Goal: Information Seeking & Learning: Learn about a topic

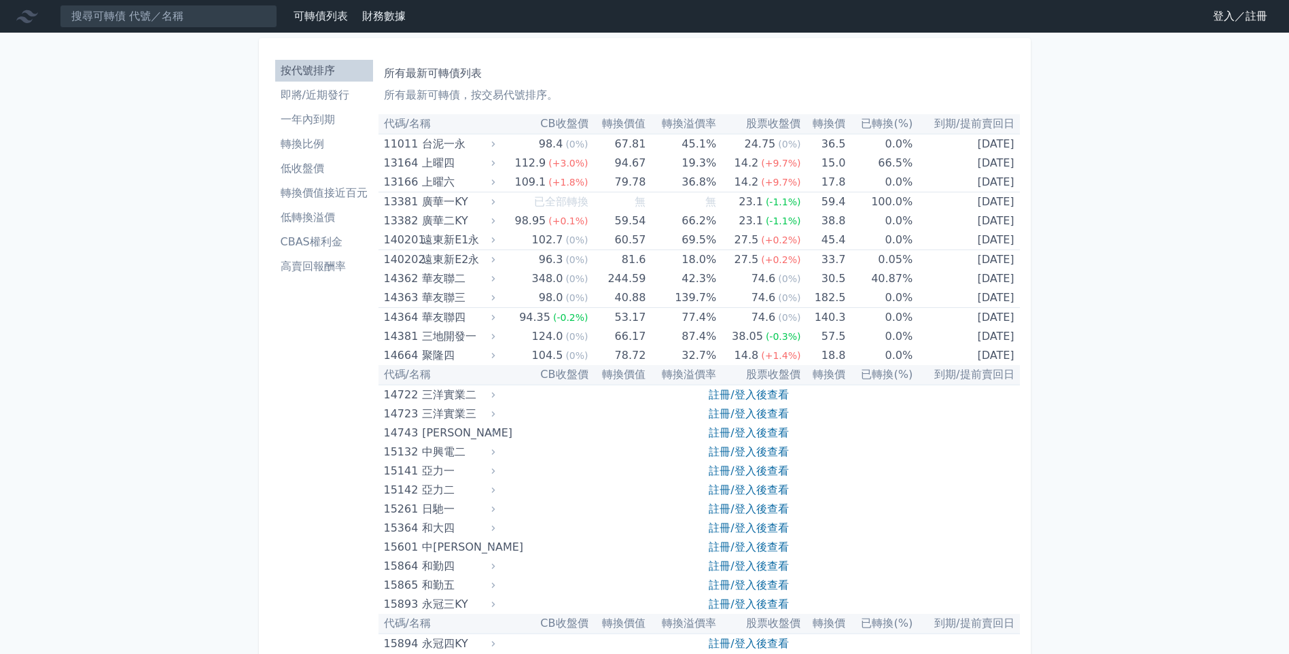
click at [332, 92] on li "即將/近期發行" at bounding box center [324, 95] width 98 height 16
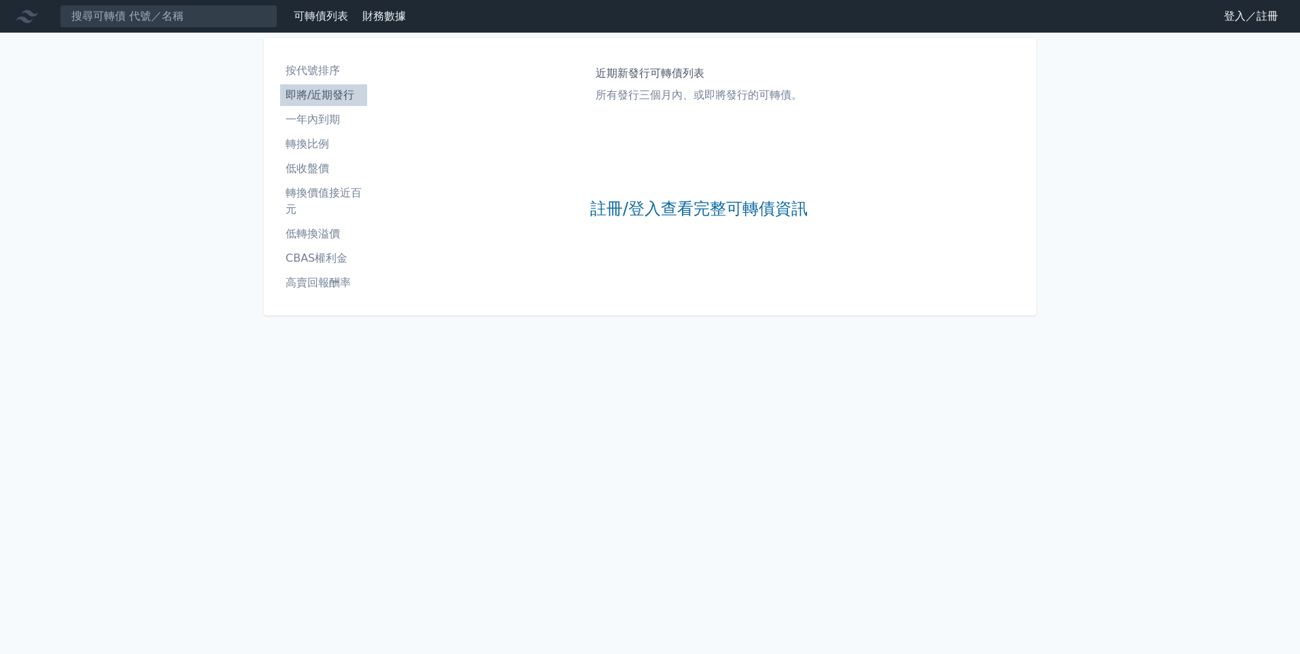
click at [324, 67] on li "按代號排序" at bounding box center [323, 71] width 87 height 16
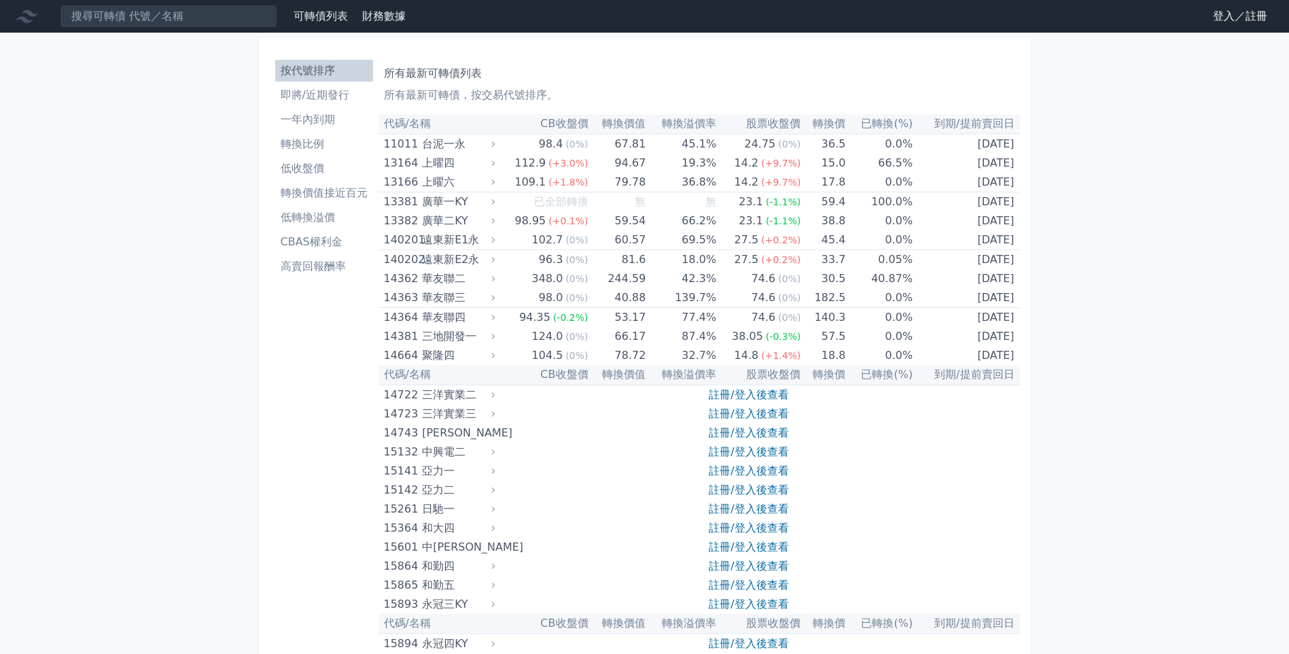
drag, startPoint x: 232, startPoint y: 358, endPoint x: 255, endPoint y: 169, distance: 190.4
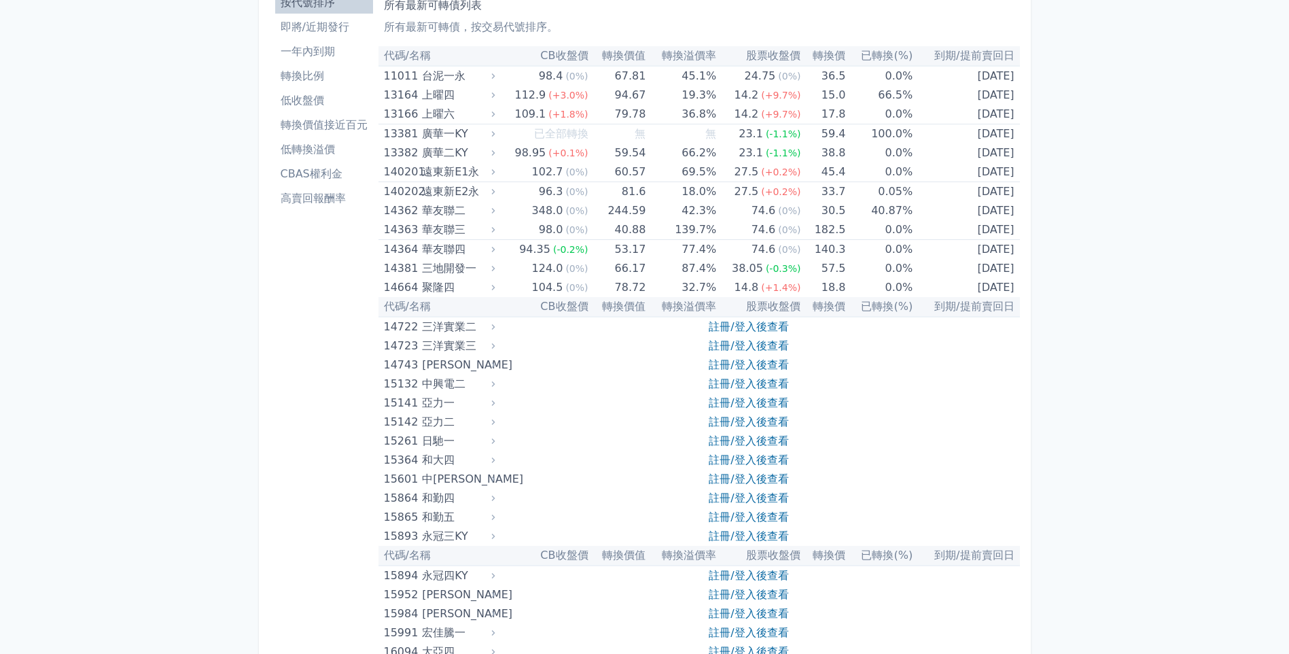
scroll to position [3378, 0]
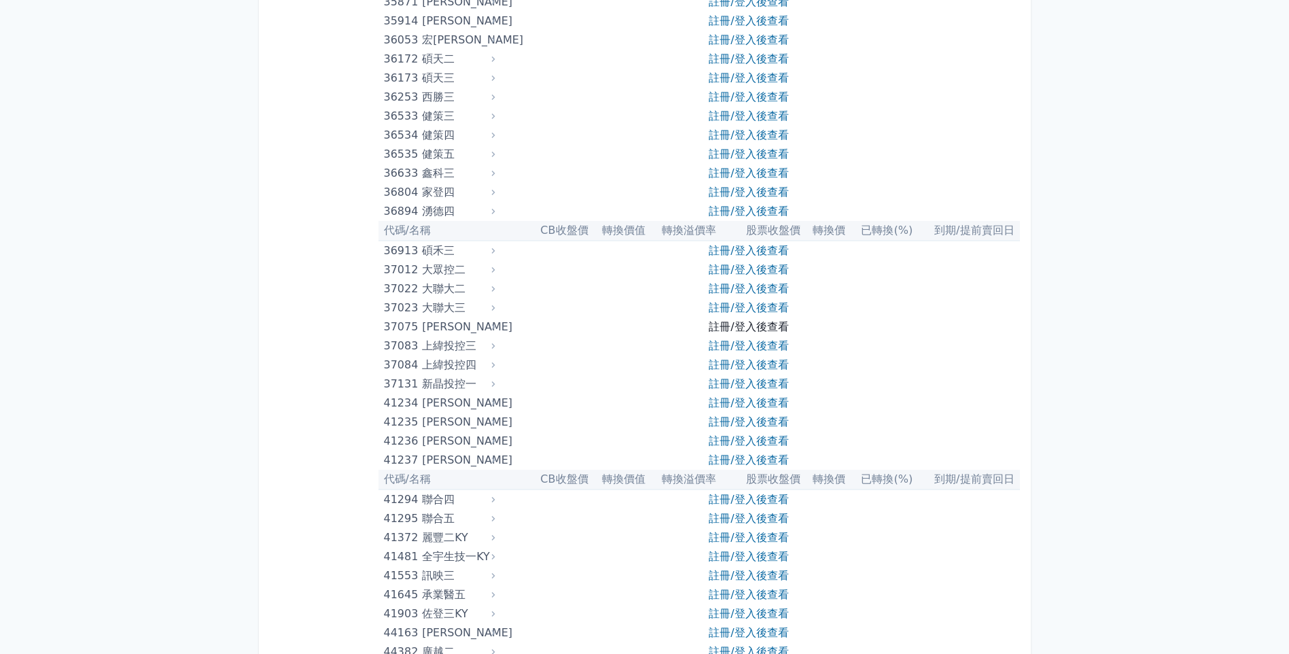
click at [727, 328] on link "註冊/登入後查看" at bounding box center [749, 326] width 80 height 13
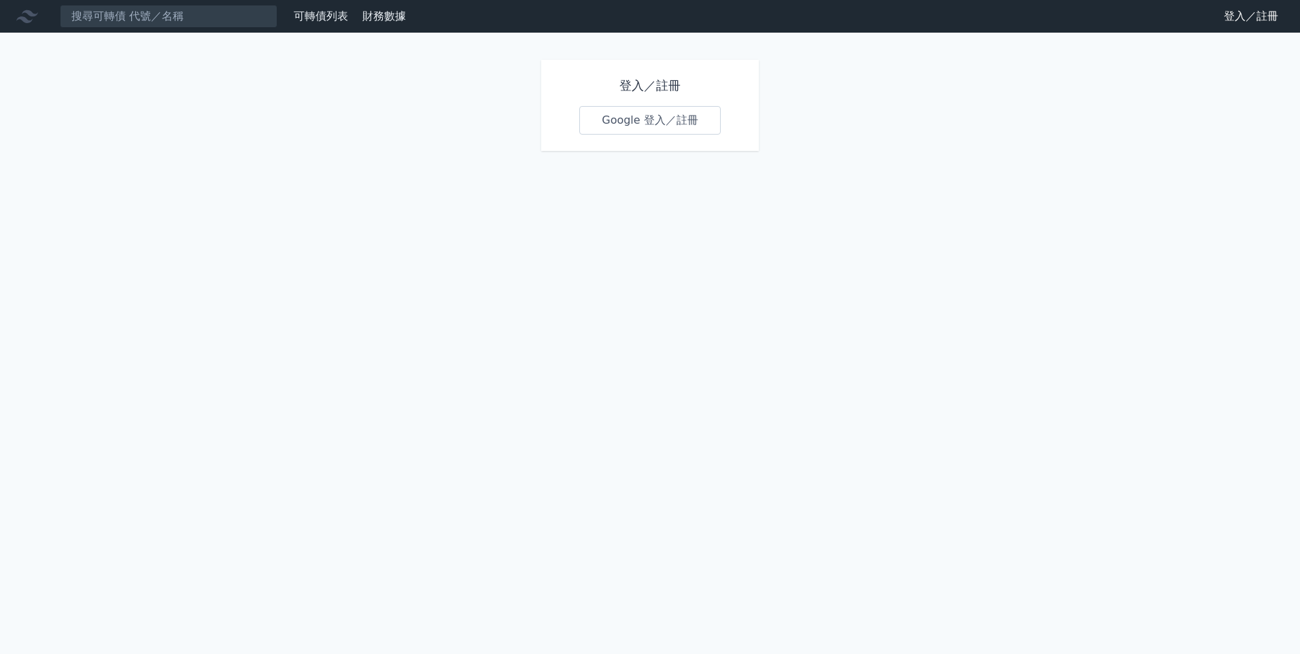
click at [635, 120] on link "Google 登入／註冊" at bounding box center [649, 120] width 141 height 29
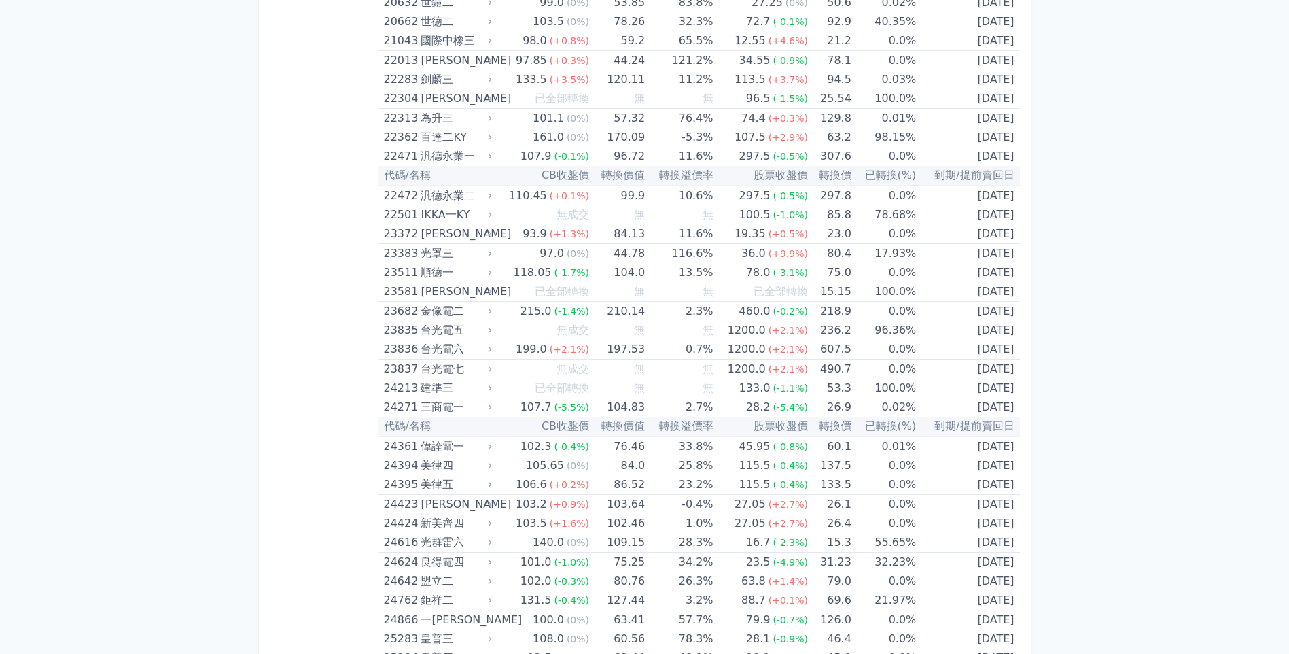
scroll to position [3406, 0]
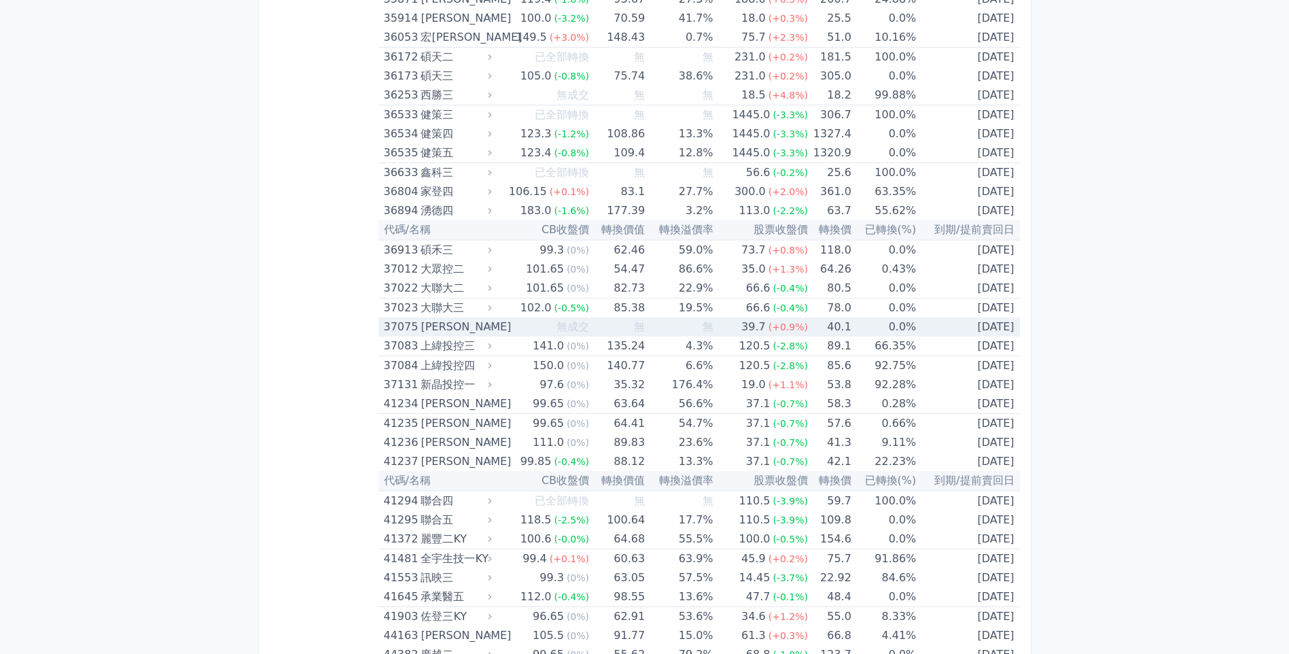
click at [838, 333] on td "40.1" at bounding box center [830, 326] width 44 height 19
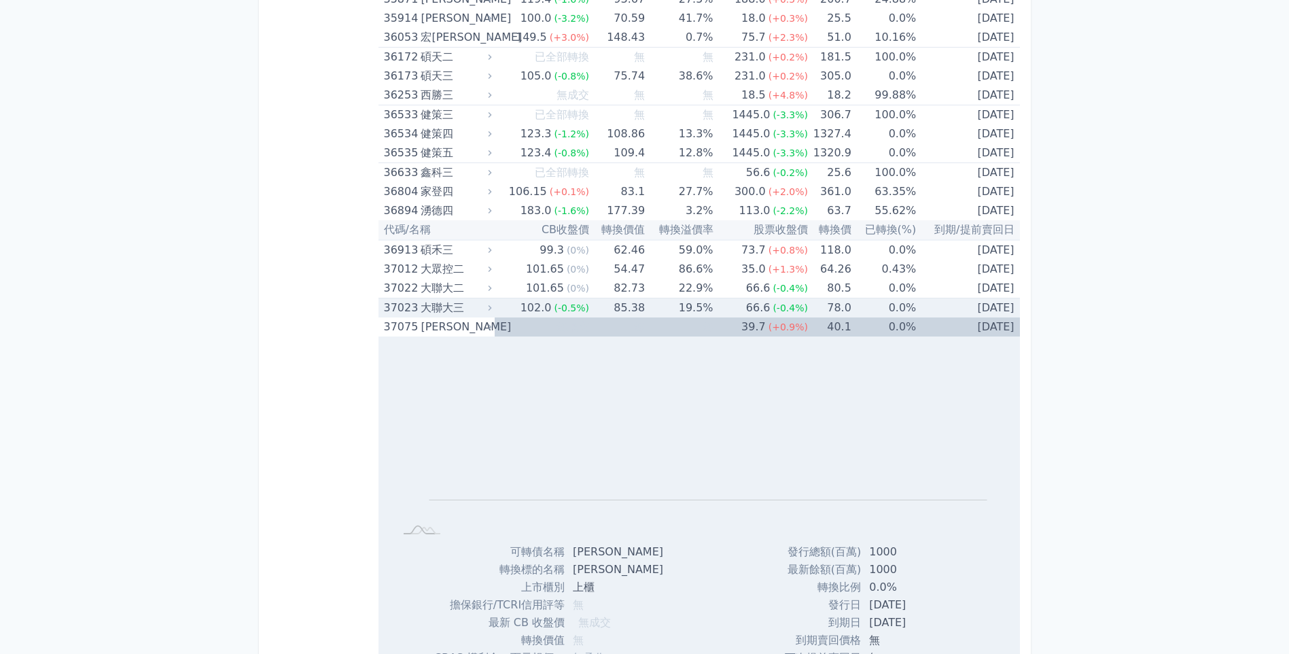
click at [973, 305] on td "[DATE]" at bounding box center [967, 308] width 103 height 20
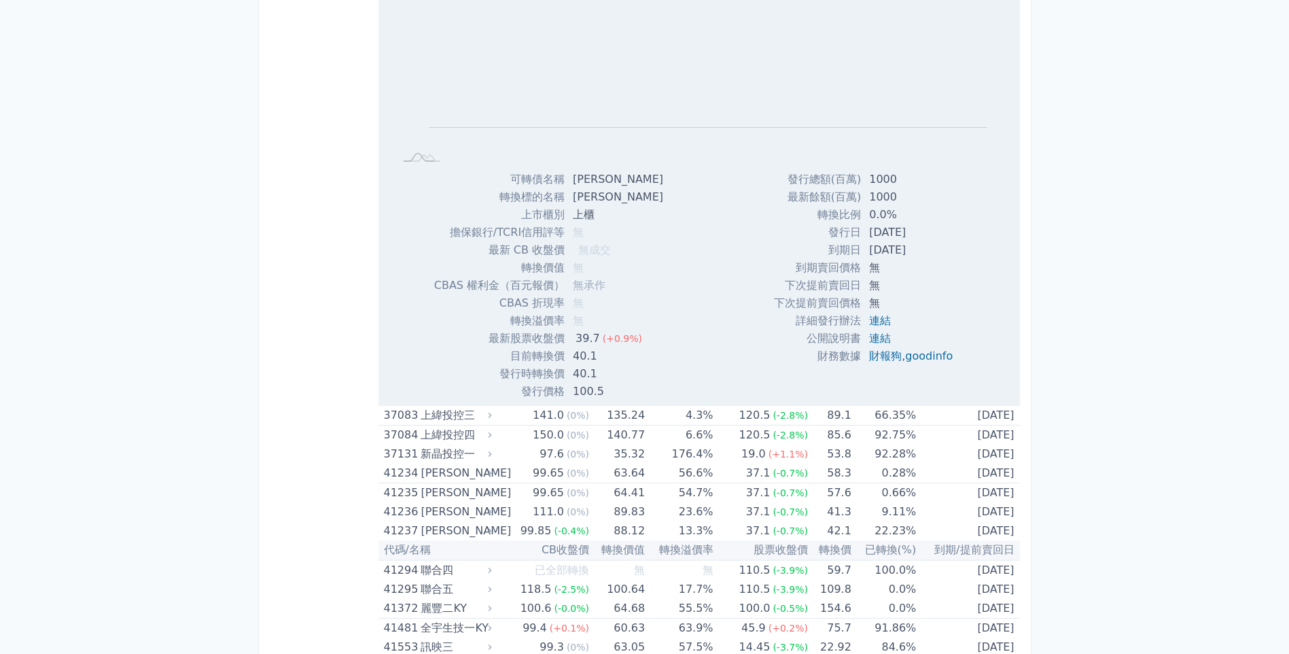
scroll to position [4221, 0]
click at [213, 399] on div "可轉債列表 財務數據 可轉債列表 財務數據 登出 登出 按代號排序 即將/近期發行 一年內到期 轉換比例 低收盤價 轉換價值接近百元 低轉換溢價" at bounding box center [644, 485] width 1289 height 9413
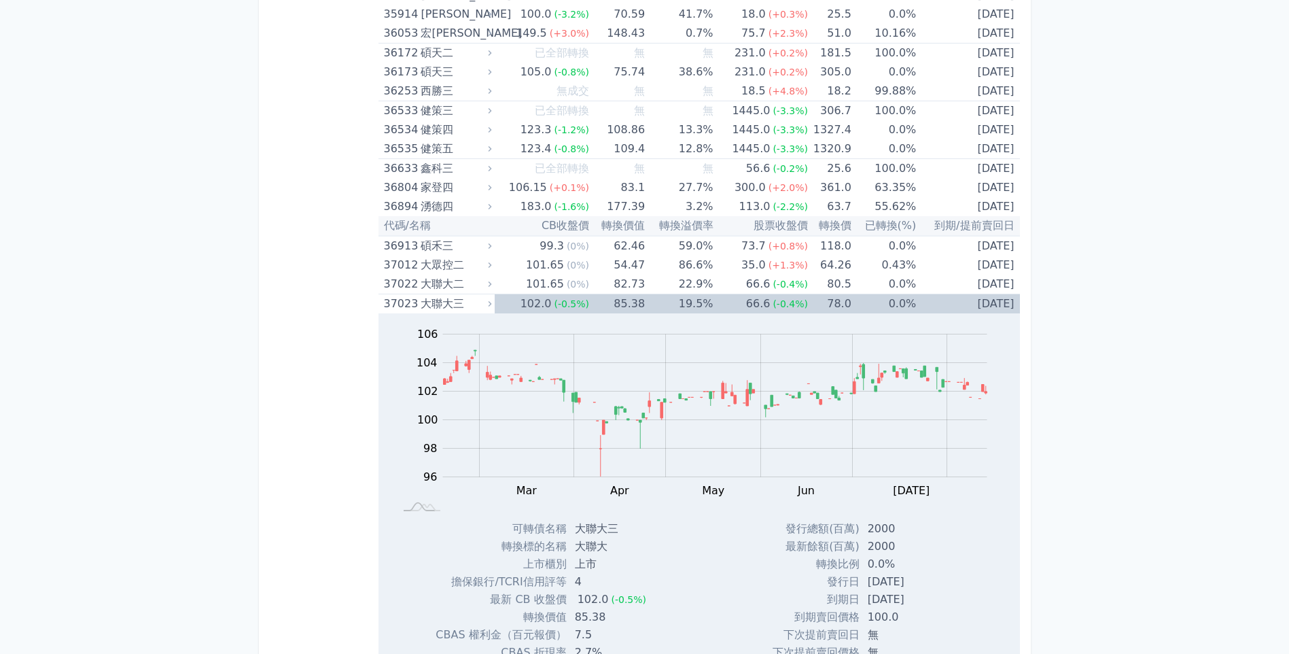
scroll to position [3406, 0]
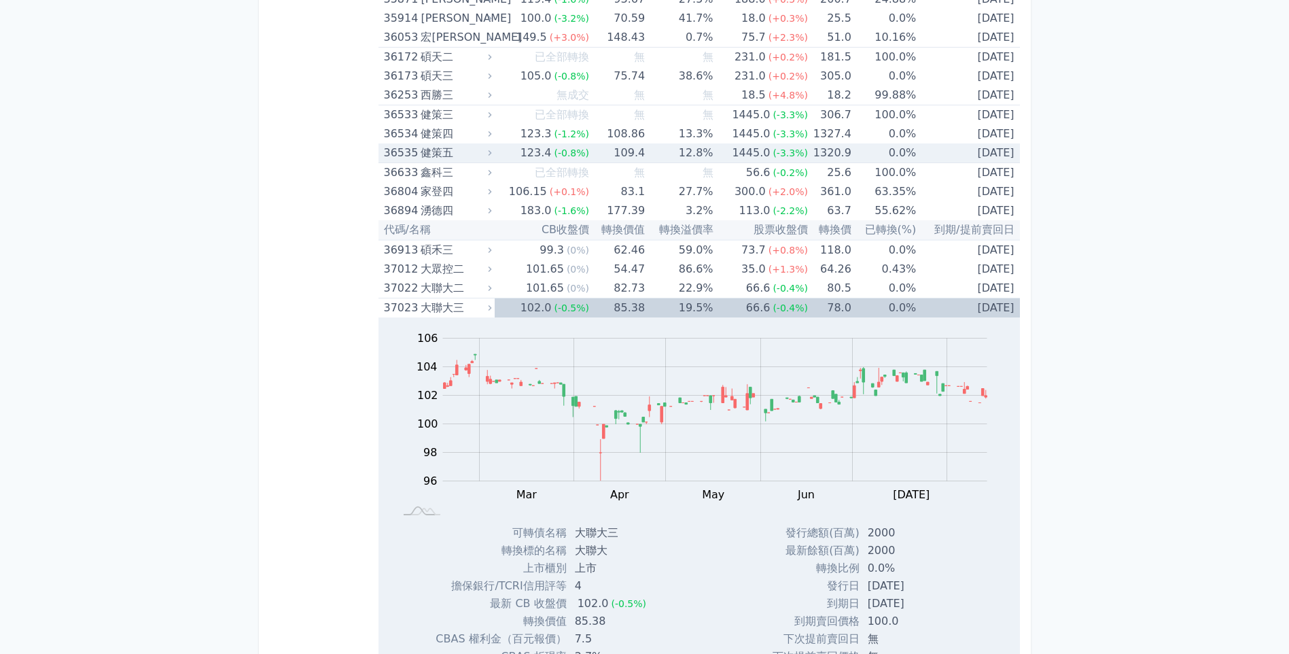
click at [450, 152] on div "健策五" at bounding box center [455, 152] width 68 height 19
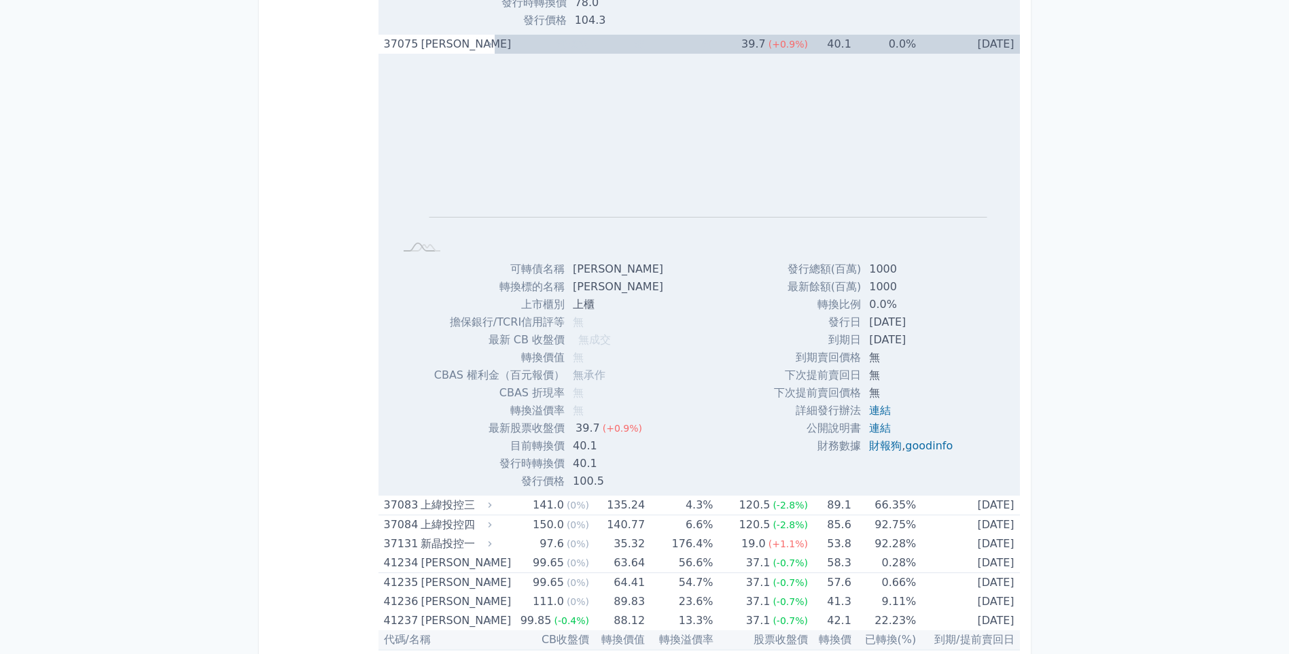
scroll to position [4697, 0]
